Goal: Task Accomplishment & Management: Manage account settings

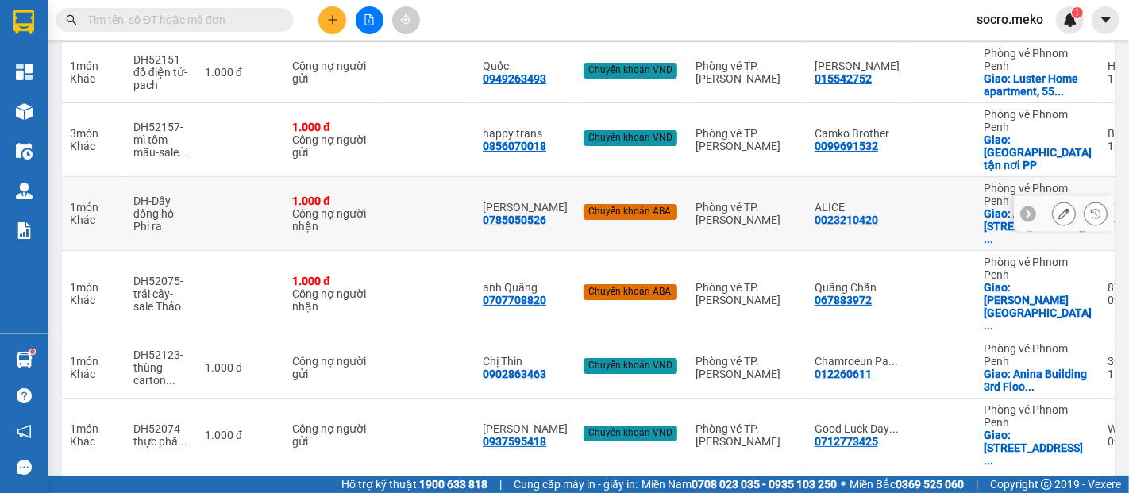
scroll to position [424, 0]
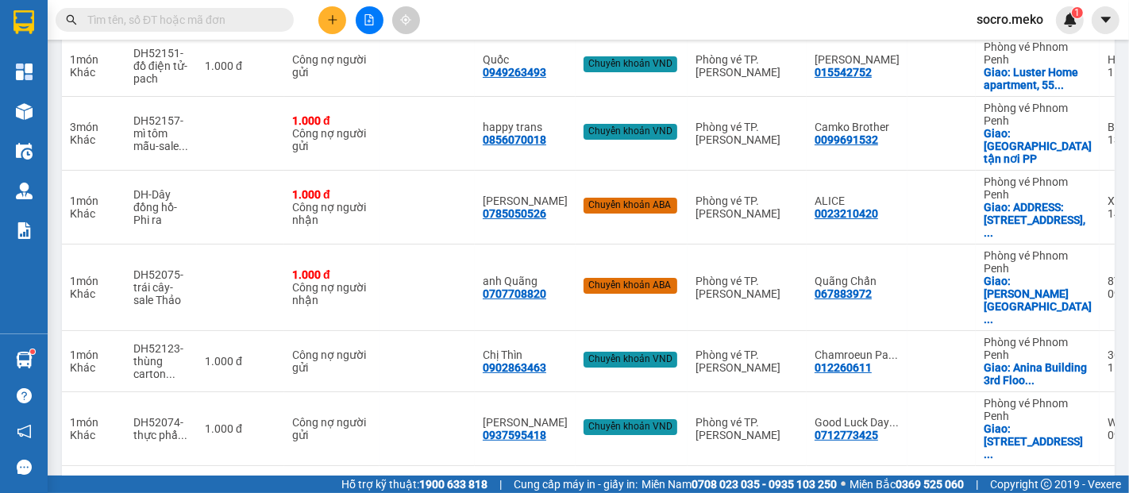
click at [846, 479] on button "13" at bounding box center [858, 491] width 24 height 24
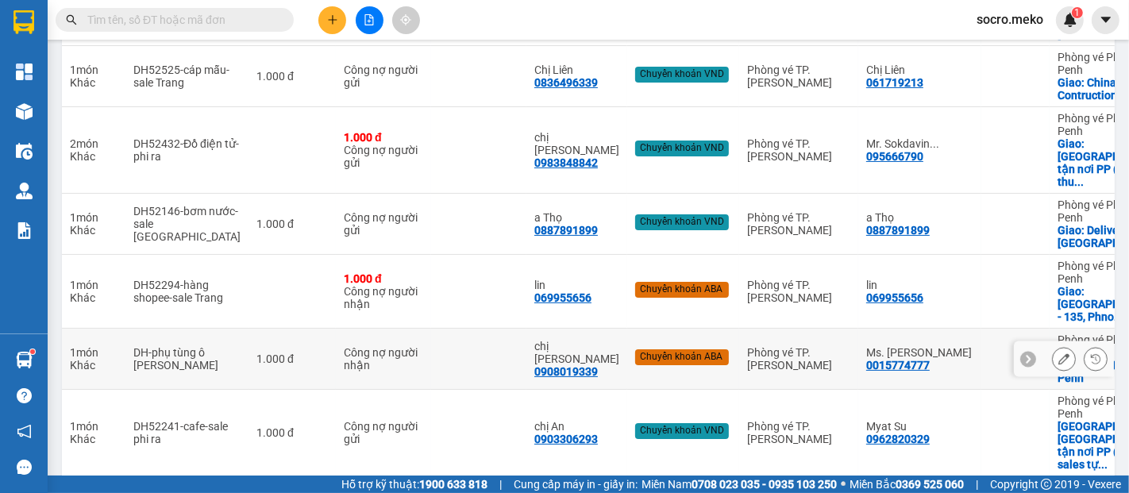
scroll to position [462, 0]
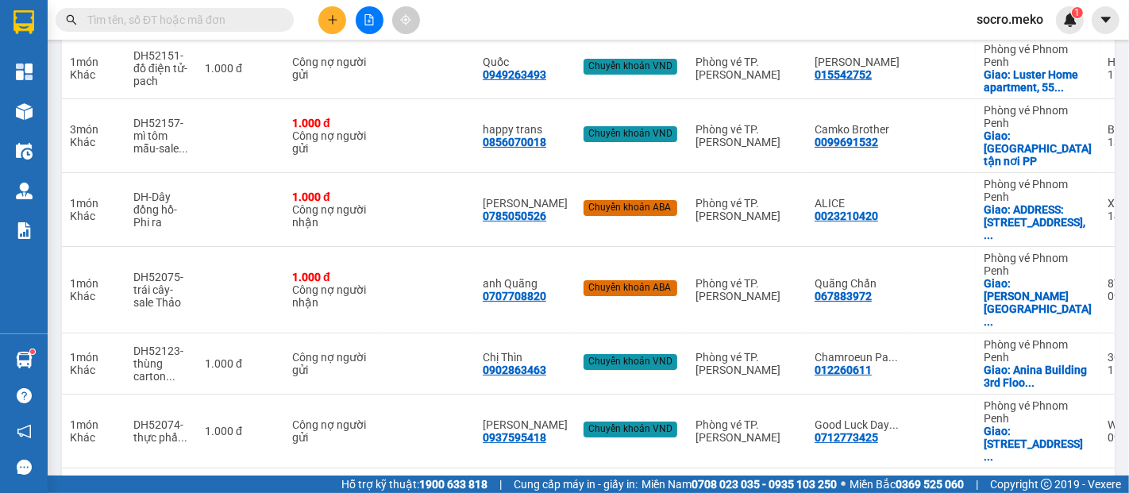
scroll to position [424, 0]
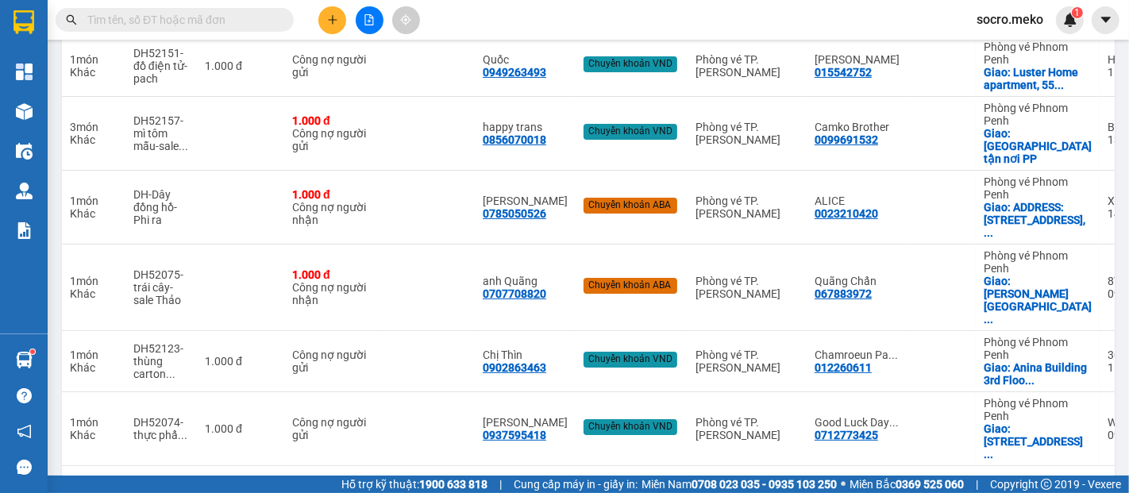
click at [964, 486] on icon at bounding box center [969, 491] width 11 height 11
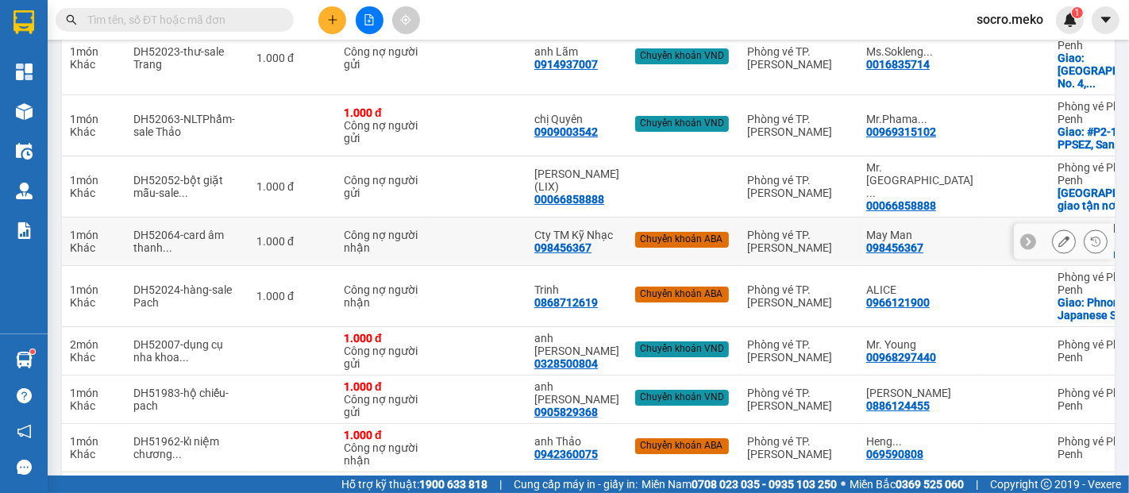
scroll to position [411, 0]
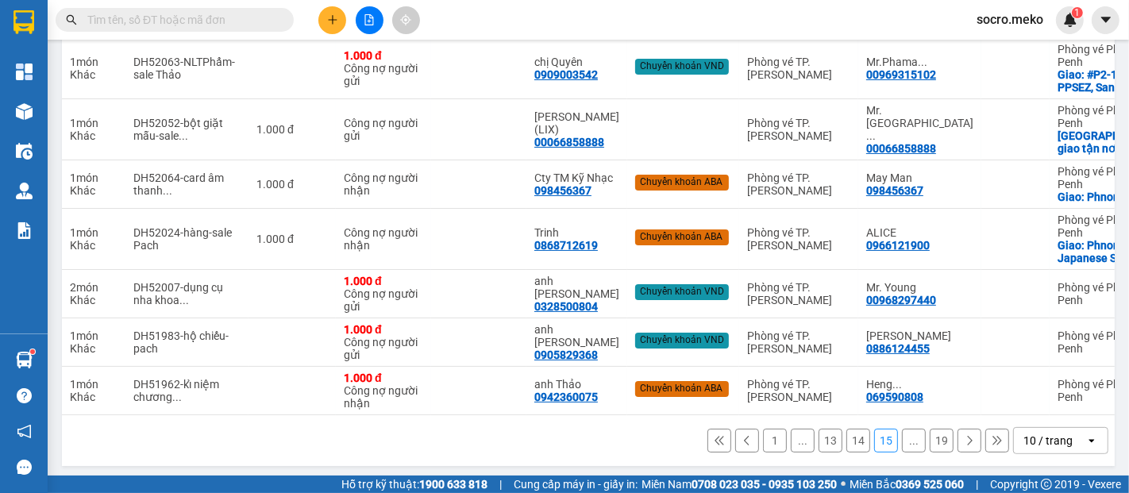
click at [851, 438] on button "14" at bounding box center [858, 441] width 24 height 24
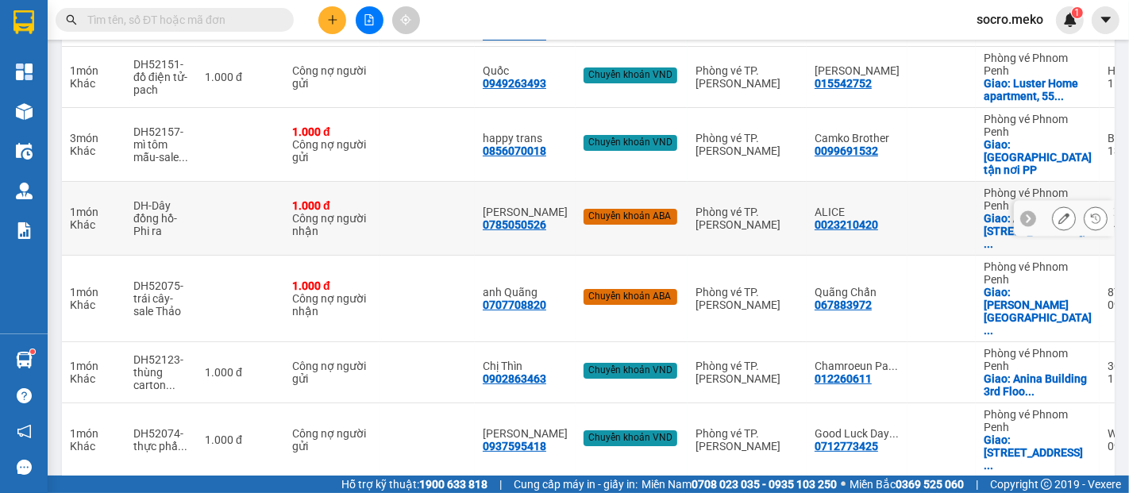
scroll to position [424, 0]
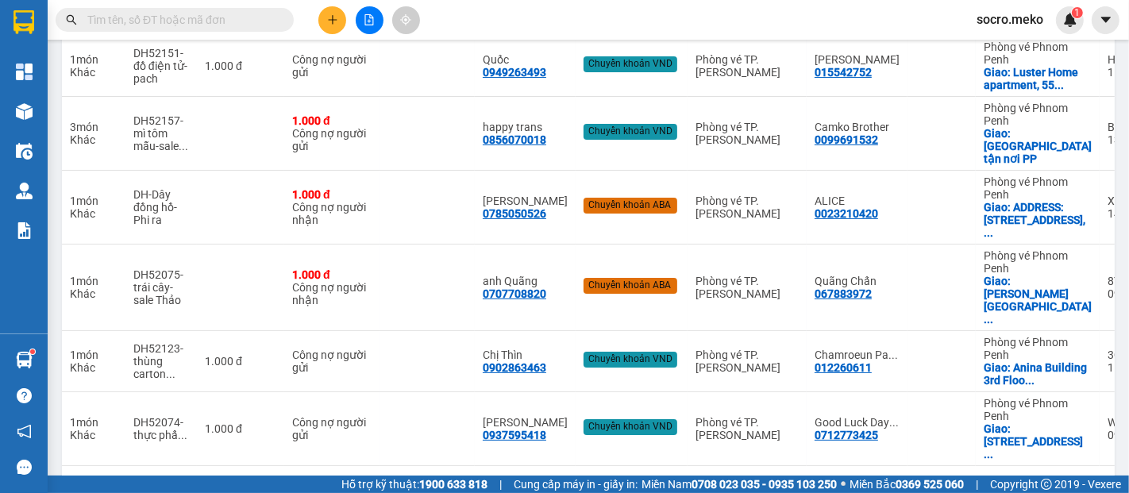
click at [850, 479] on button "13" at bounding box center [858, 491] width 24 height 24
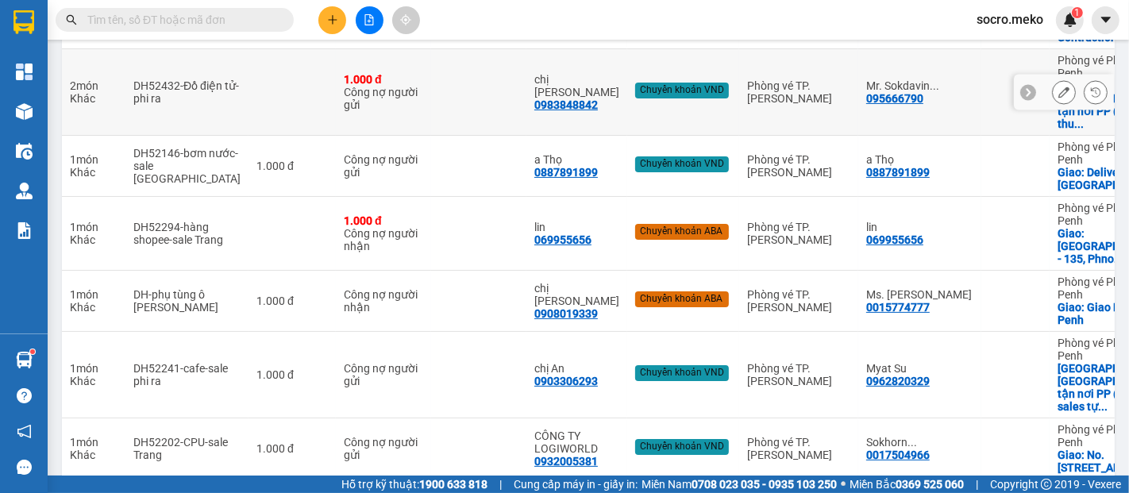
scroll to position [462, 0]
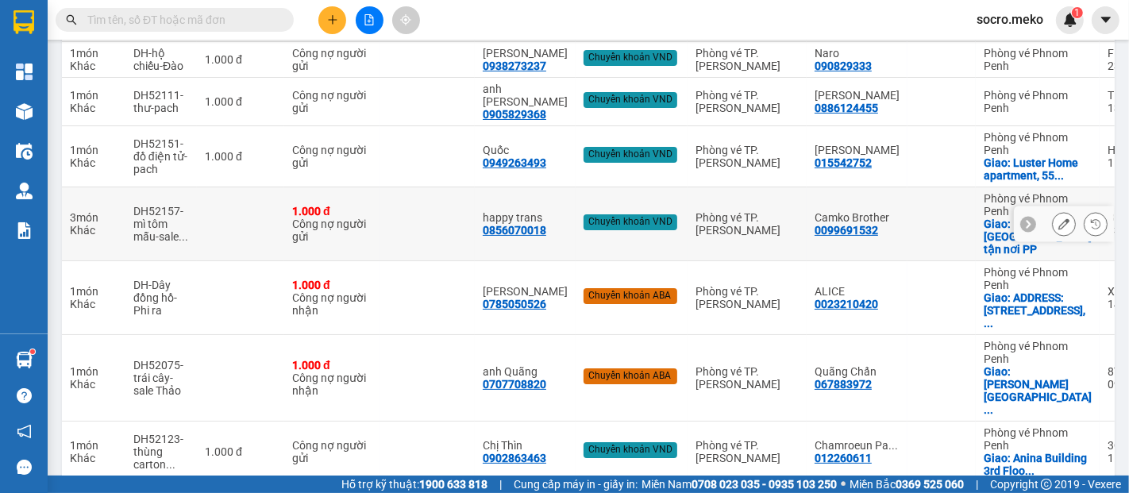
scroll to position [424, 0]
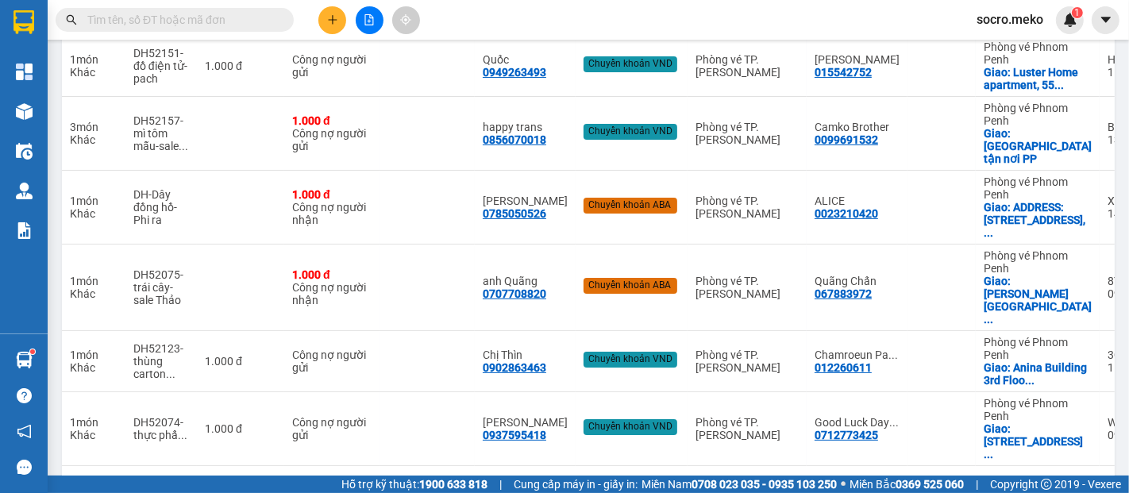
click at [964, 486] on icon at bounding box center [969, 491] width 11 height 11
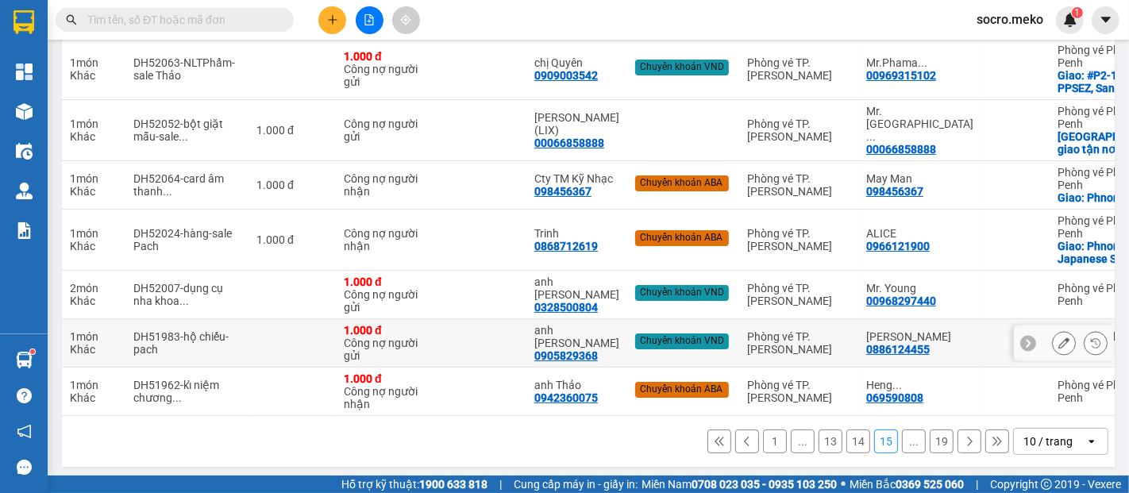
scroll to position [411, 0]
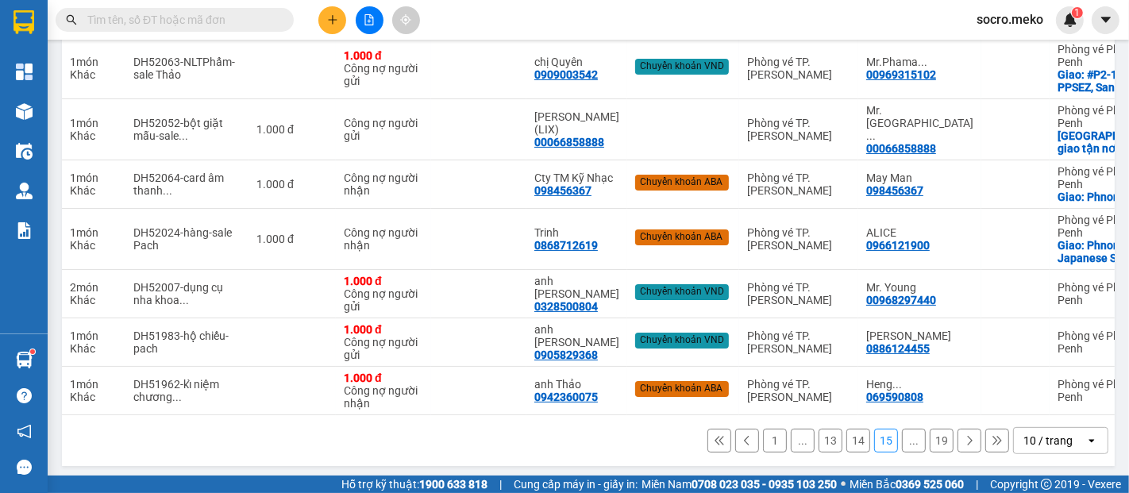
click at [964, 436] on icon at bounding box center [969, 440] width 11 height 11
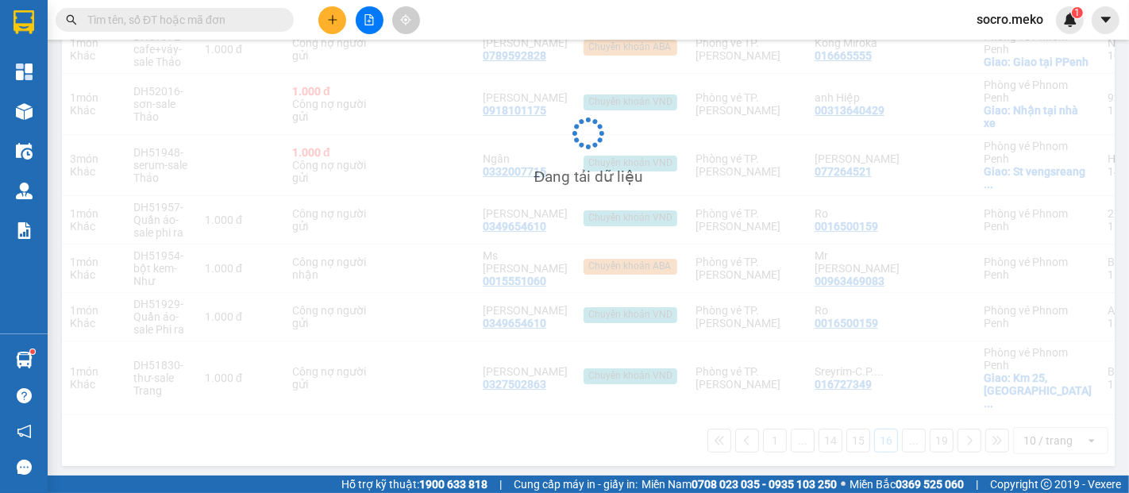
scroll to position [398, 0]
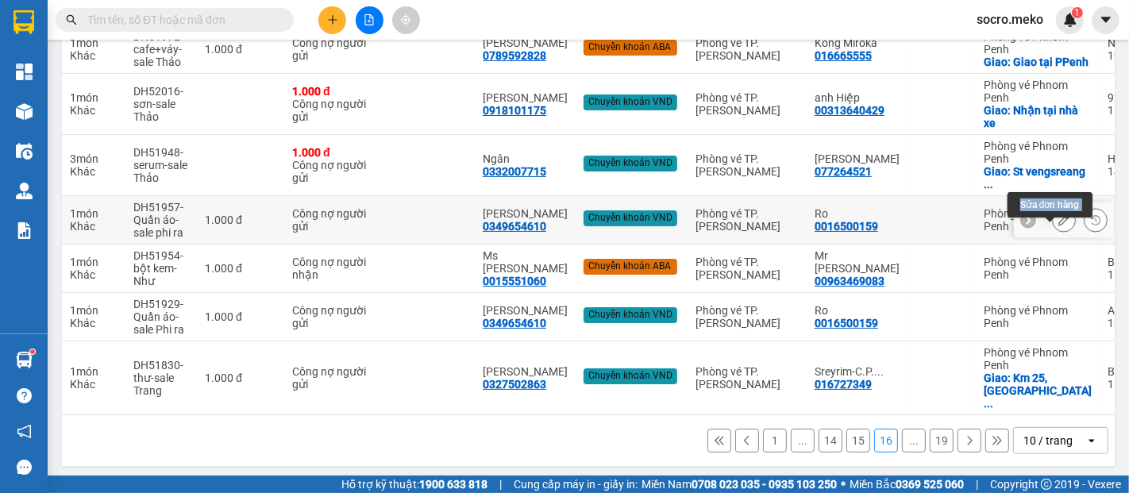
click at [1058, 225] on icon at bounding box center [1063, 219] width 11 height 11
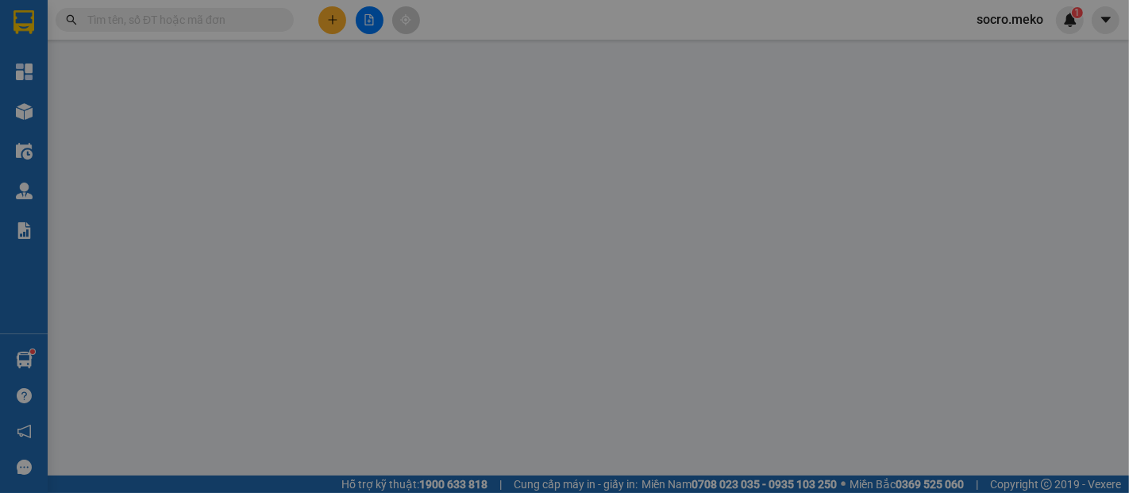
type input "0349654610"
type input "[PERSON_NAME]"
type input "0016500159"
type input "Ro"
type input "Không thu phí, aba"
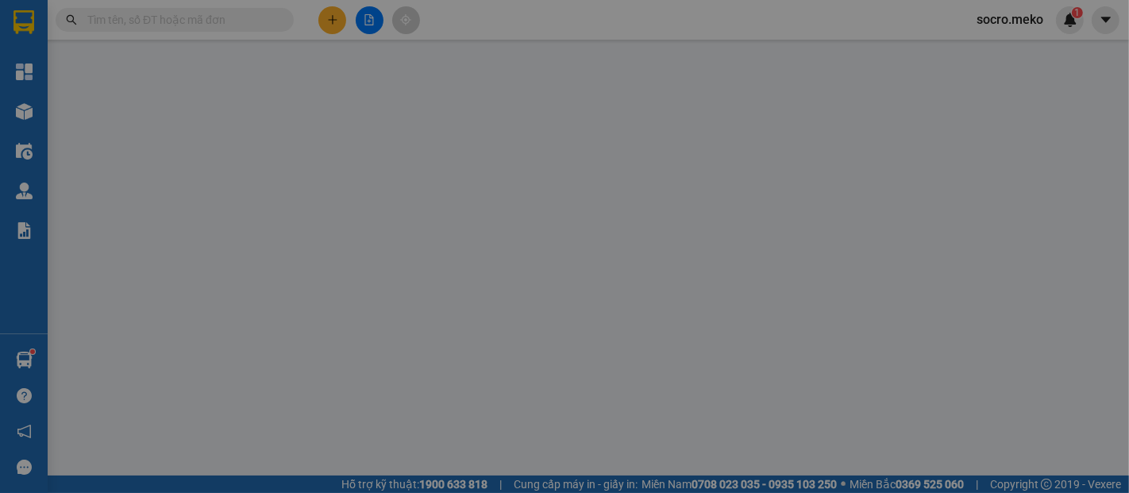
type input "1.000"
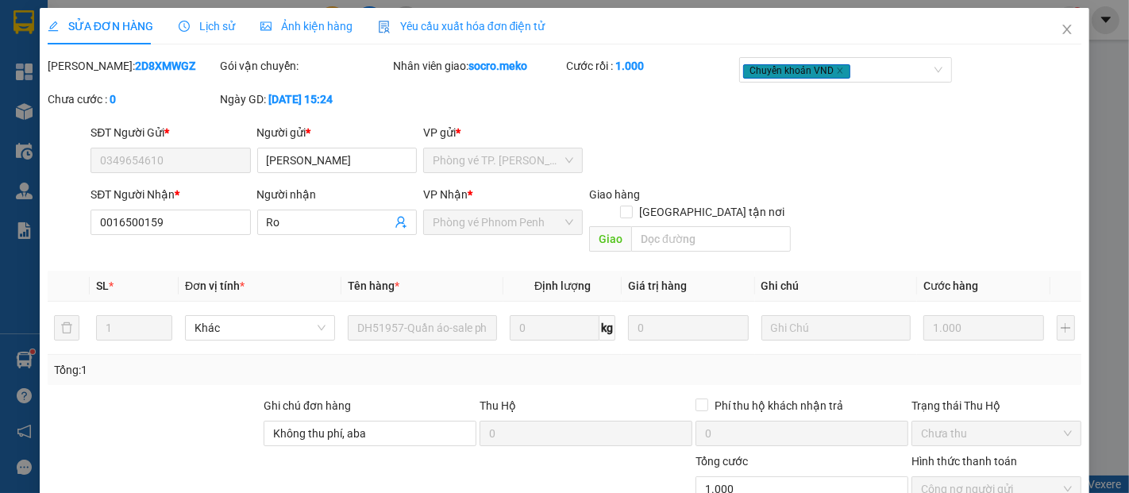
click at [302, 25] on span "Ảnh kiện hàng" at bounding box center [306, 26] width 92 height 13
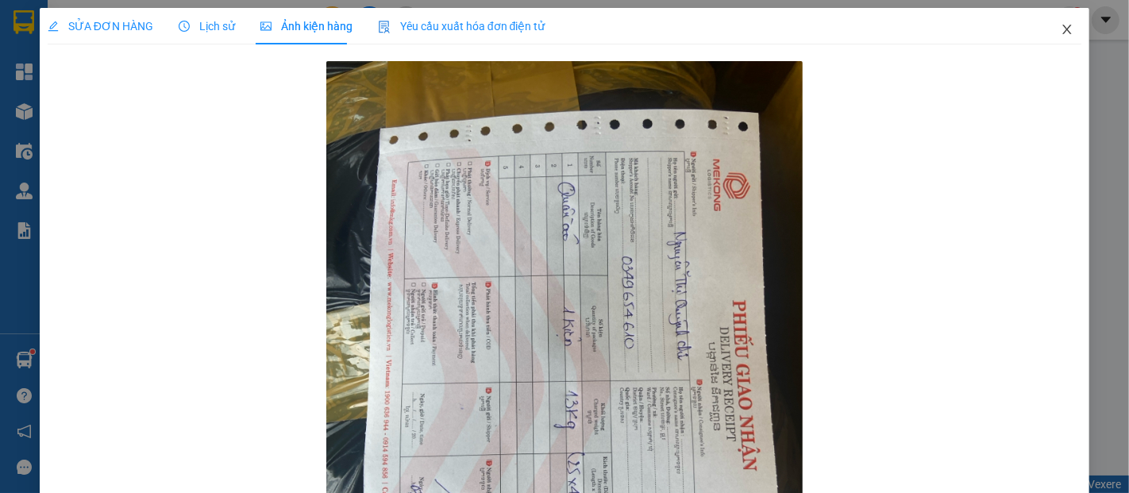
click at [1060, 27] on icon "close" at bounding box center [1066, 29] width 13 height 13
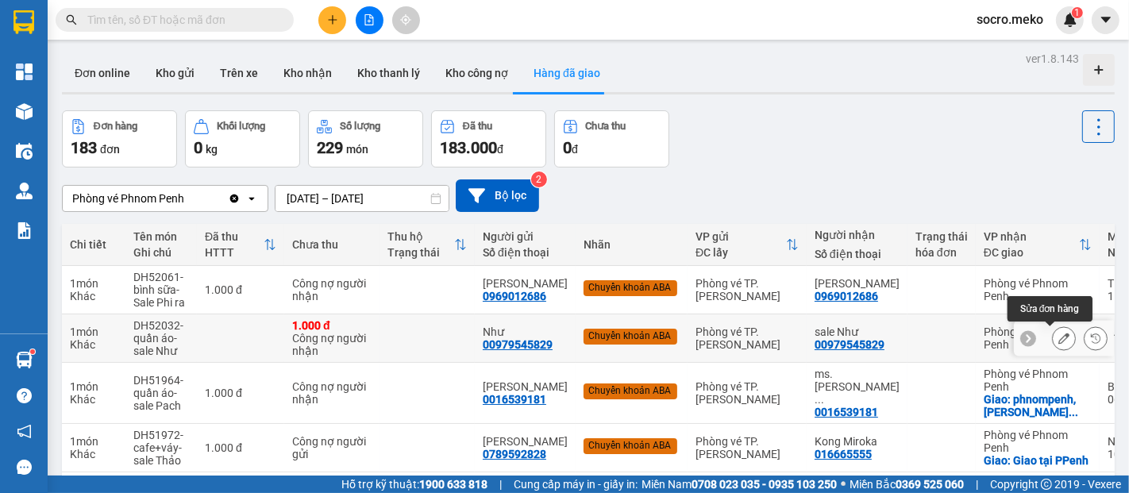
click at [1058, 333] on icon at bounding box center [1063, 338] width 11 height 11
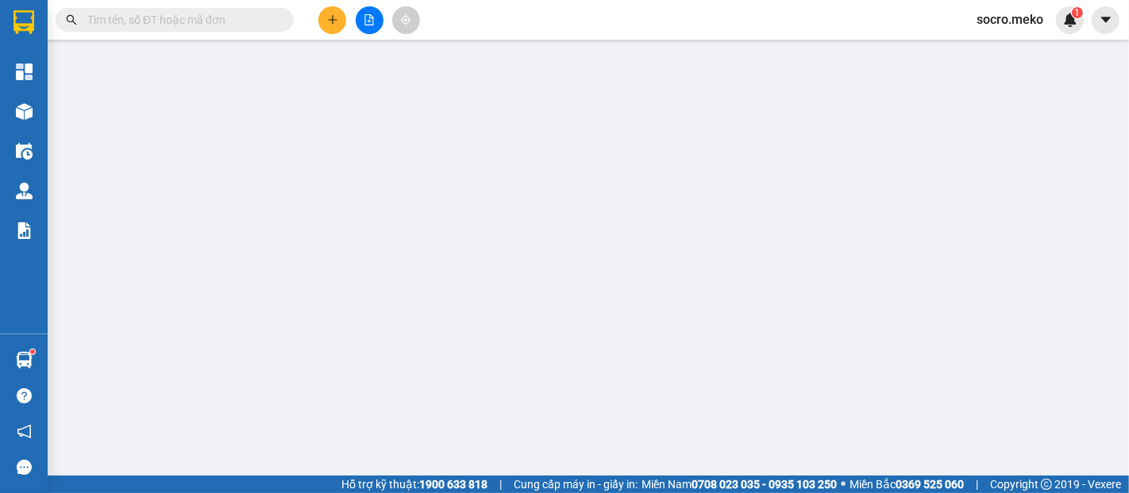
type input "00979545829"
type input "Như"
type input "00979545829"
type input "sale Như"
type input "Giao hàng thu người nhận 10 usd, ABA sếp"
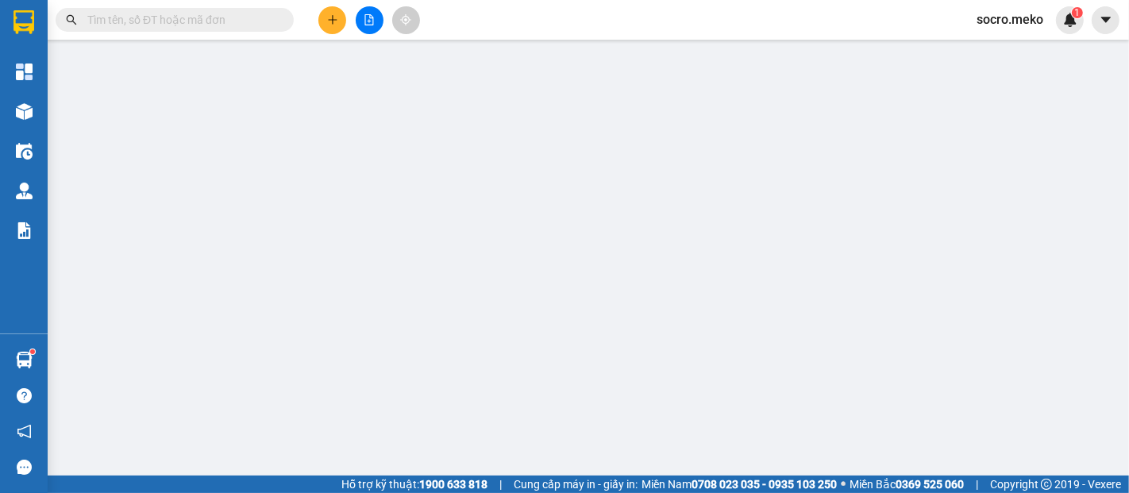
type input "1.000"
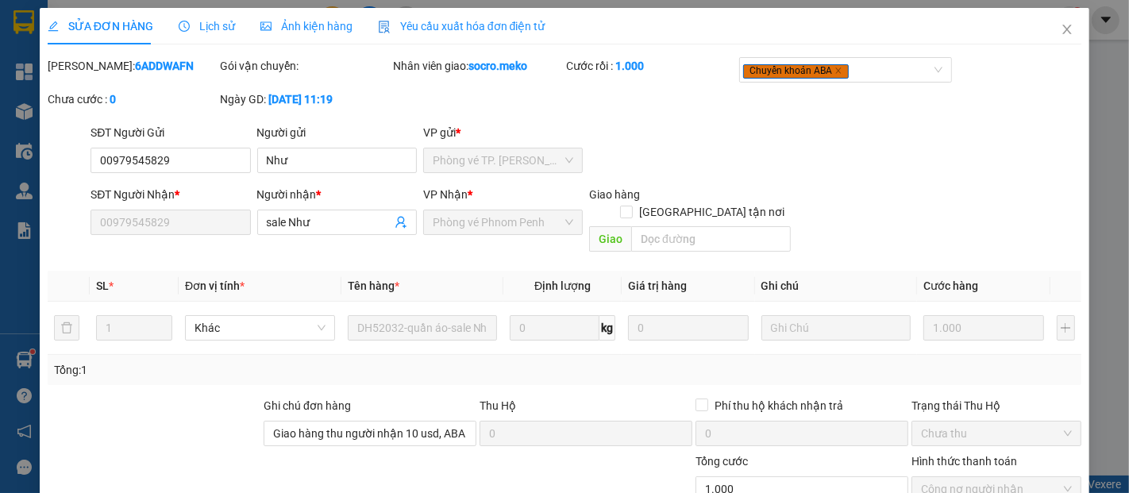
click at [312, 20] on span "Ảnh kiện hàng" at bounding box center [306, 26] width 92 height 13
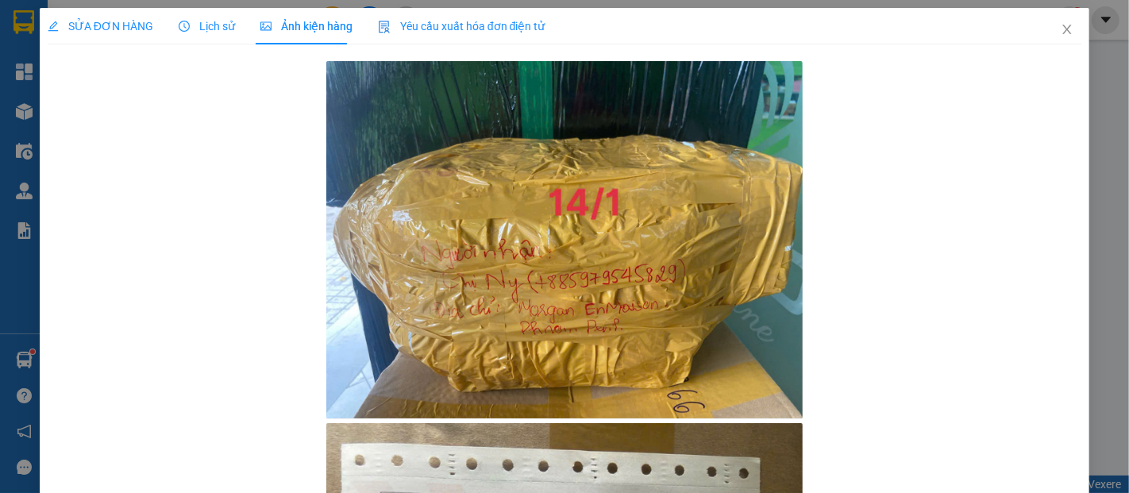
click at [84, 23] on span "SỬA ĐƠN HÀNG" at bounding box center [101, 26] width 106 height 13
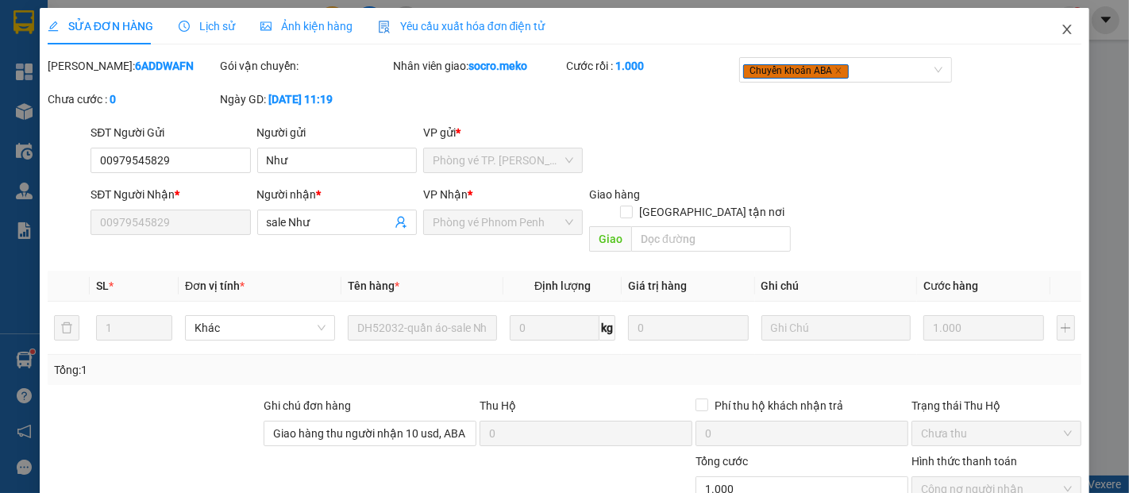
click at [1063, 28] on icon "close" at bounding box center [1067, 30] width 9 height 10
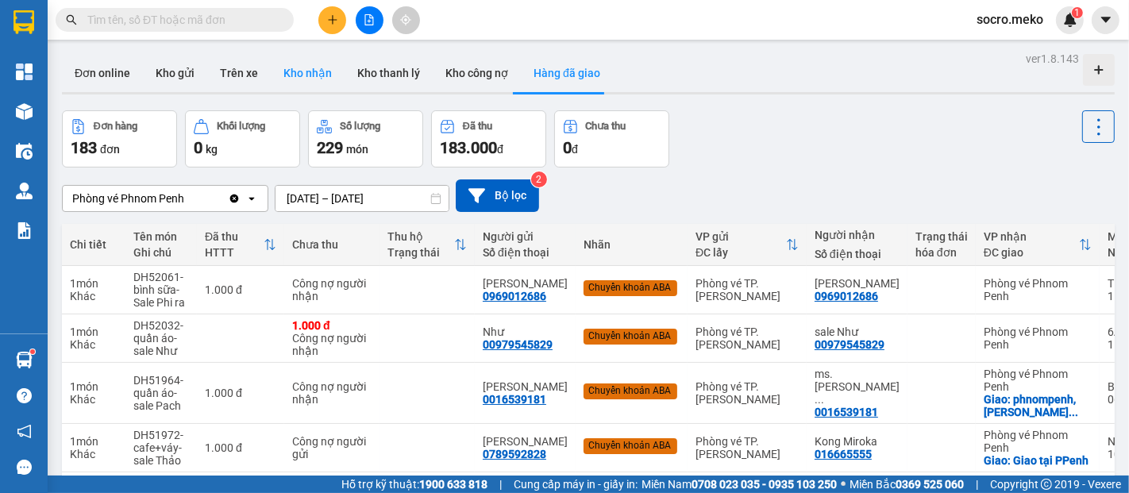
click at [298, 68] on button "Kho nhận" at bounding box center [308, 73] width 74 height 38
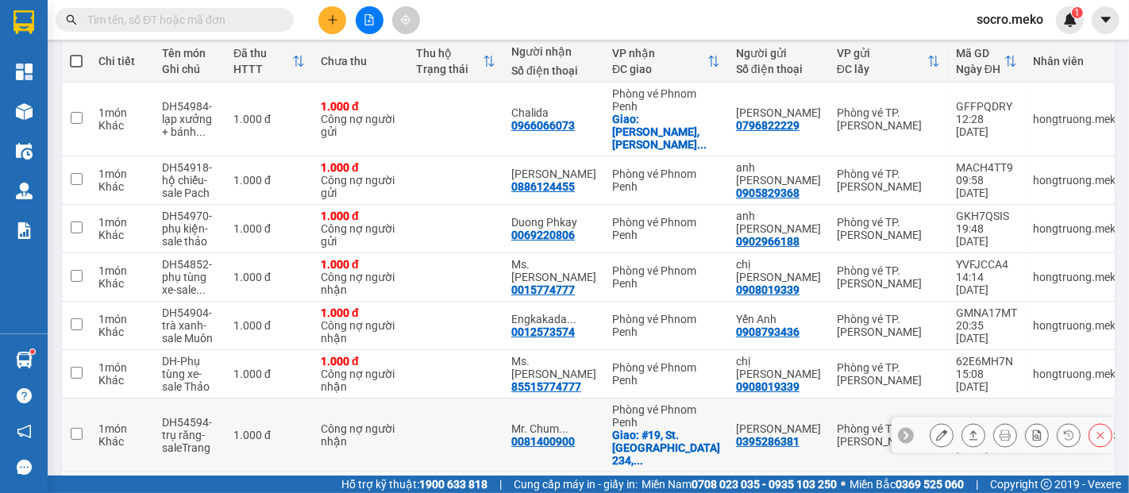
scroll to position [162, 0]
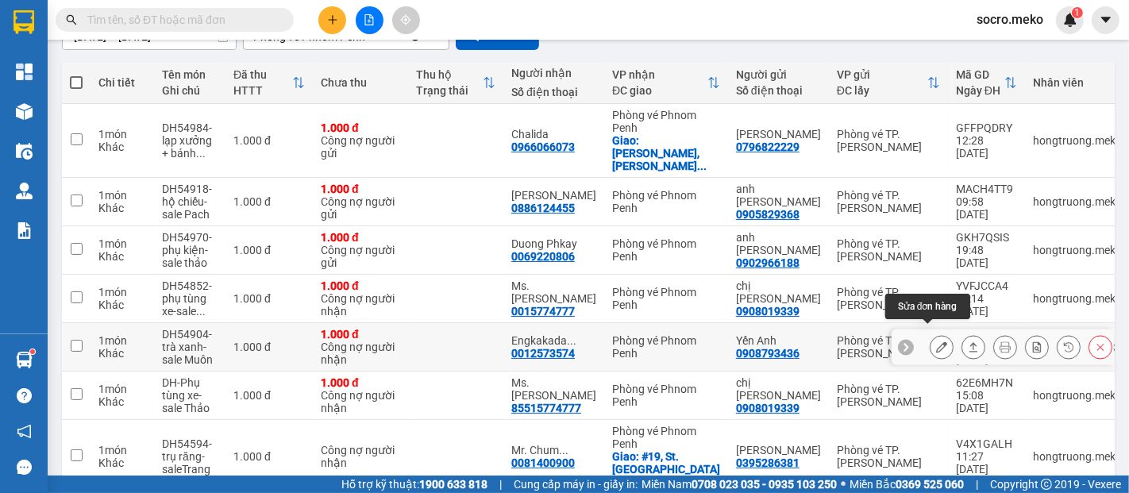
click at [936, 341] on icon at bounding box center [941, 346] width 11 height 11
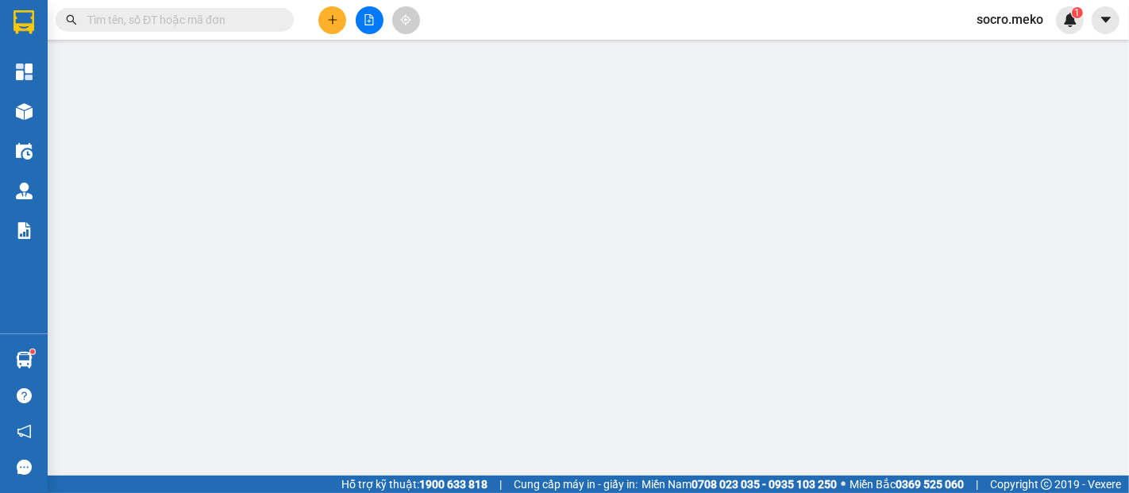
type input "0908793436"
type input "Yến Anh"
type input "0012573574"
type input "Engkakada Danh"
type input "Thu tiền: 10$"
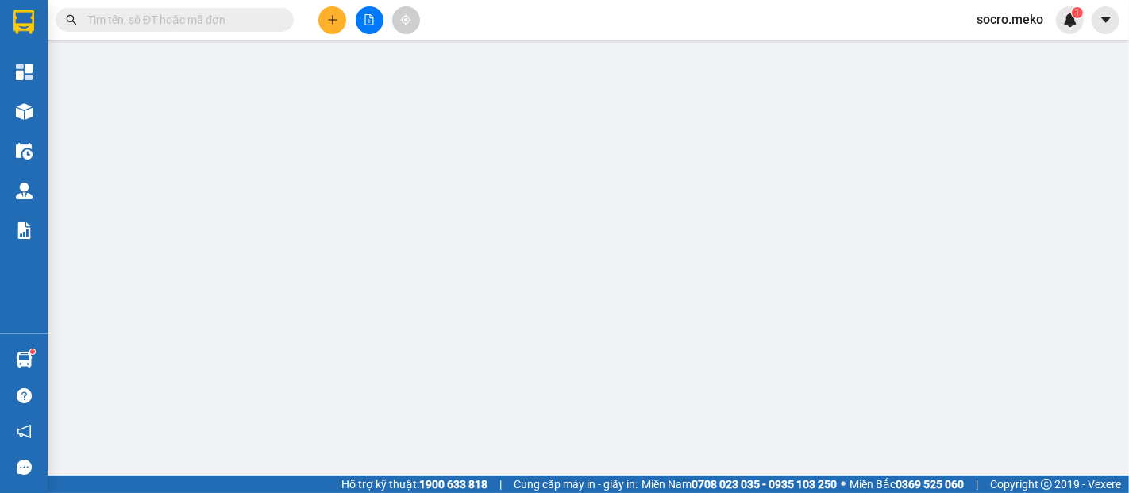
type input "1.000"
type input "0"
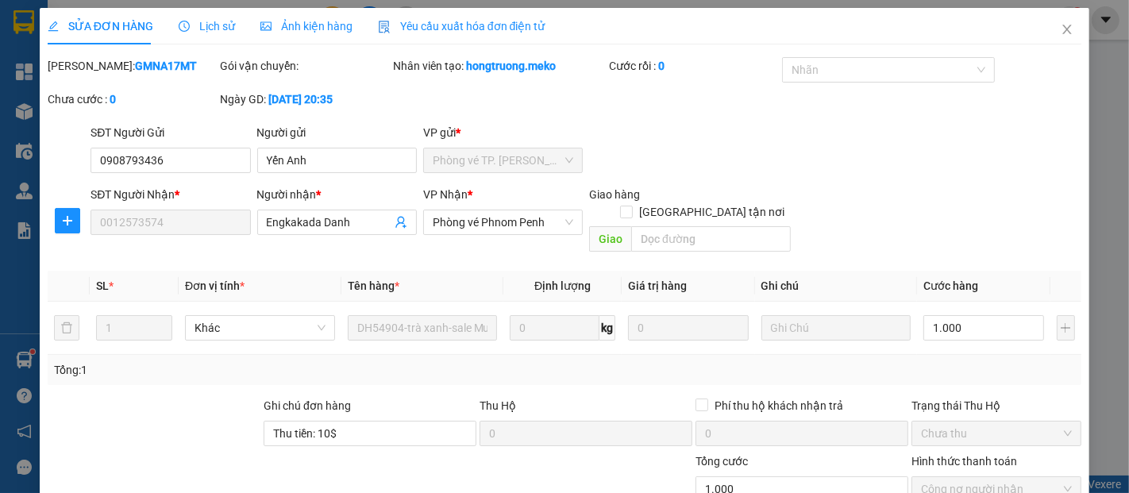
click at [311, 21] on span "Ảnh kiện hàng" at bounding box center [306, 26] width 92 height 13
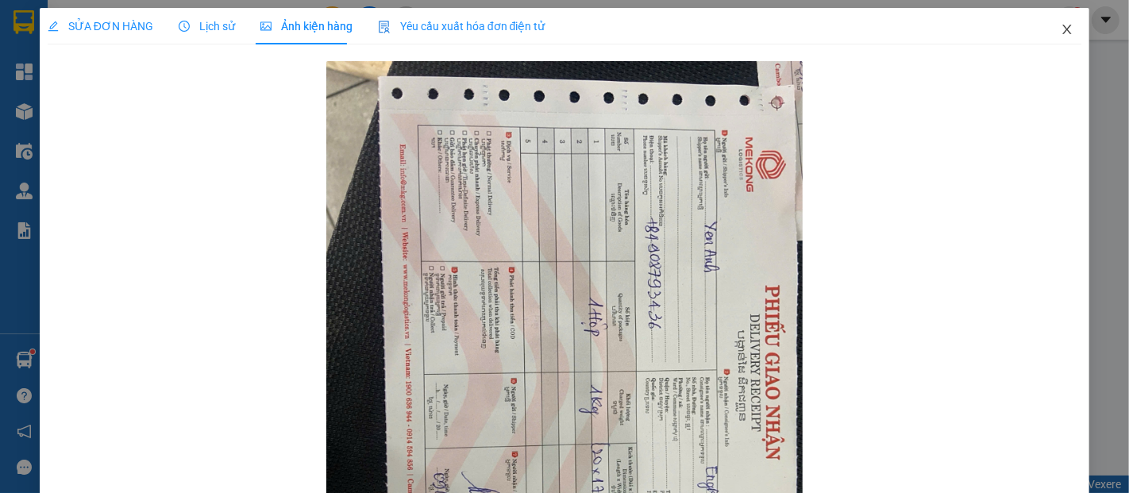
click at [1063, 30] on icon "close" at bounding box center [1067, 30] width 9 height 10
